Goal: Find specific page/section: Find specific page/section

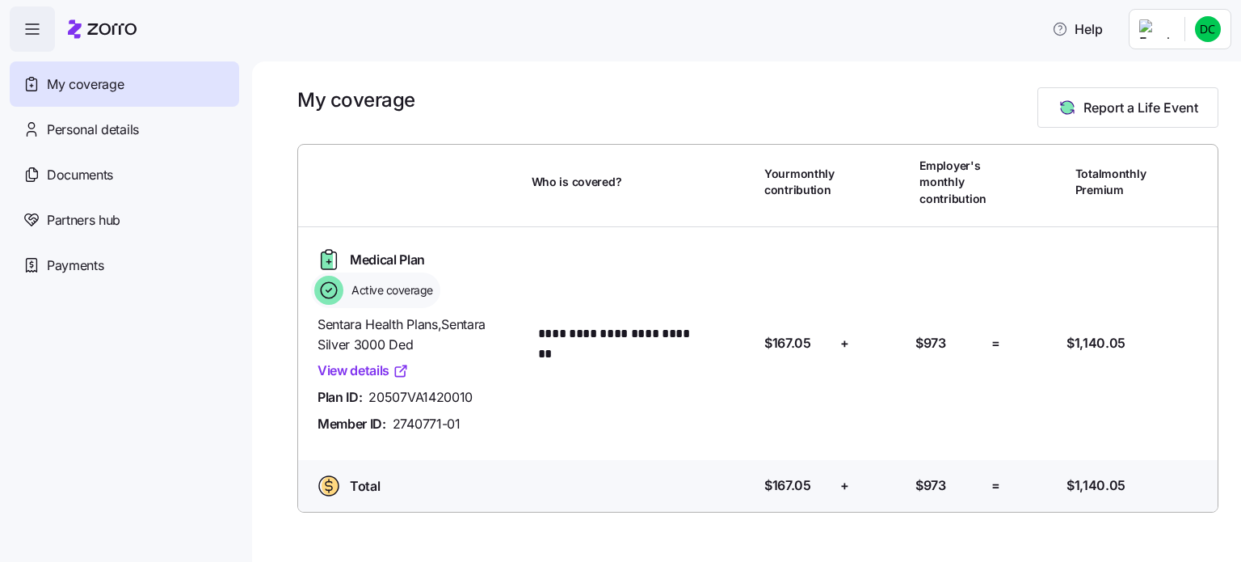
drag, startPoint x: 0, startPoint y: 0, endPoint x: 798, endPoint y: 18, distance: 797.9
click at [798, 18] on div "Help" at bounding box center [621, 28] width 1222 height 45
